Goal: Find specific page/section: Find specific page/section

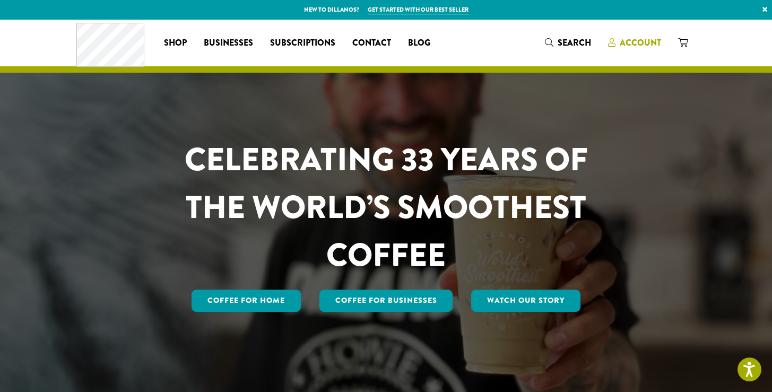
click at [645, 41] on span "Account" at bounding box center [640, 43] width 41 height 12
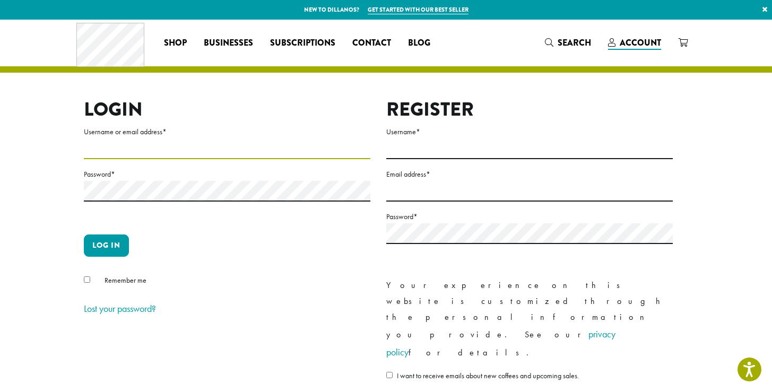
type input "**********"
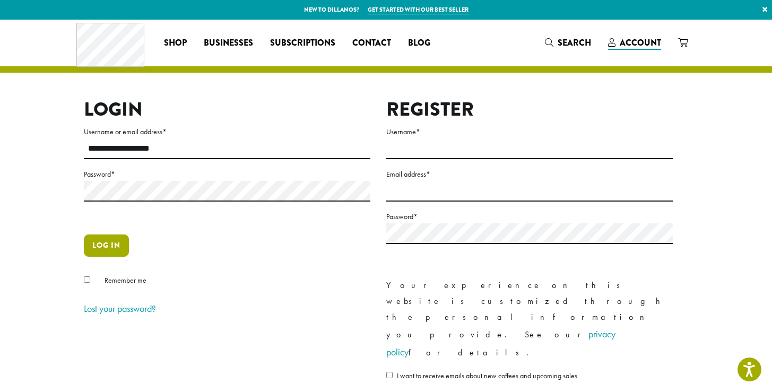
click at [105, 244] on button "Log in" at bounding box center [106, 246] width 45 height 22
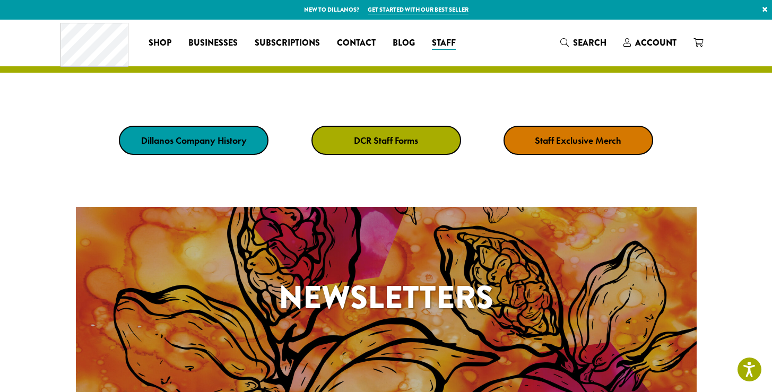
click at [389, 141] on strong "DCR Staff Forms" at bounding box center [386, 140] width 64 height 12
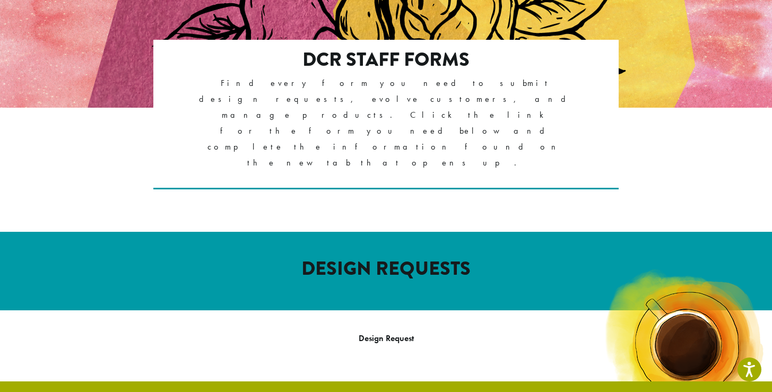
scroll to position [399, 0]
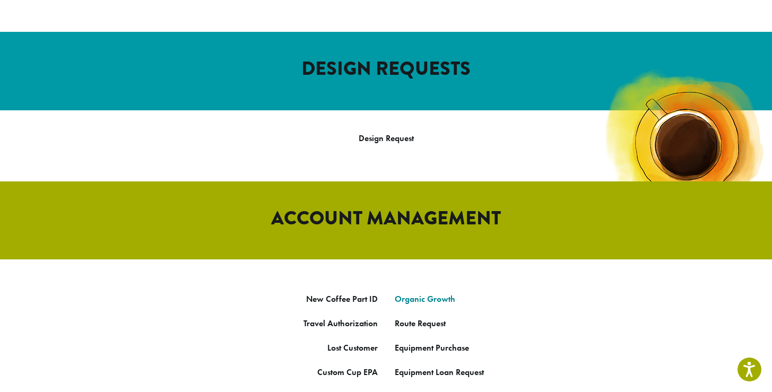
click at [424, 293] on link "Organic Growth" at bounding box center [425, 298] width 60 height 11
